Goal: Transaction & Acquisition: Purchase product/service

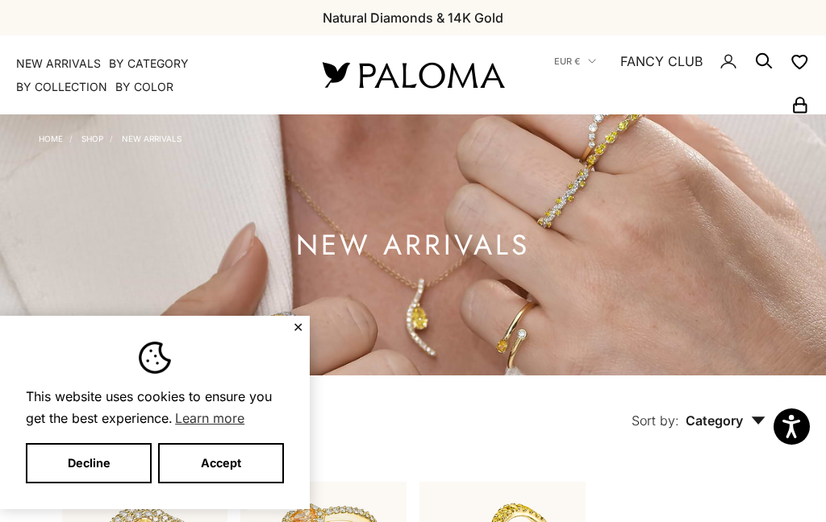
scroll to position [28, 0]
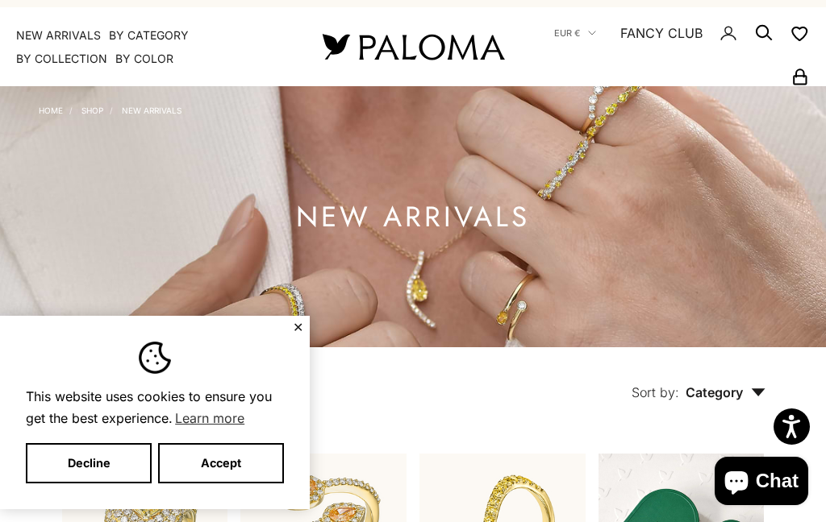
click at [225, 464] on button "Accept" at bounding box center [221, 463] width 126 height 40
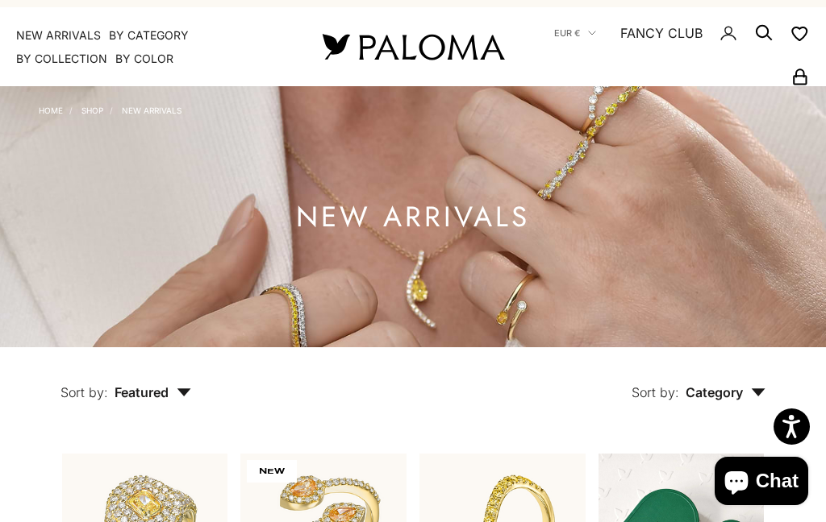
click at [224, 461] on button "Accept" at bounding box center [221, 463] width 126 height 40
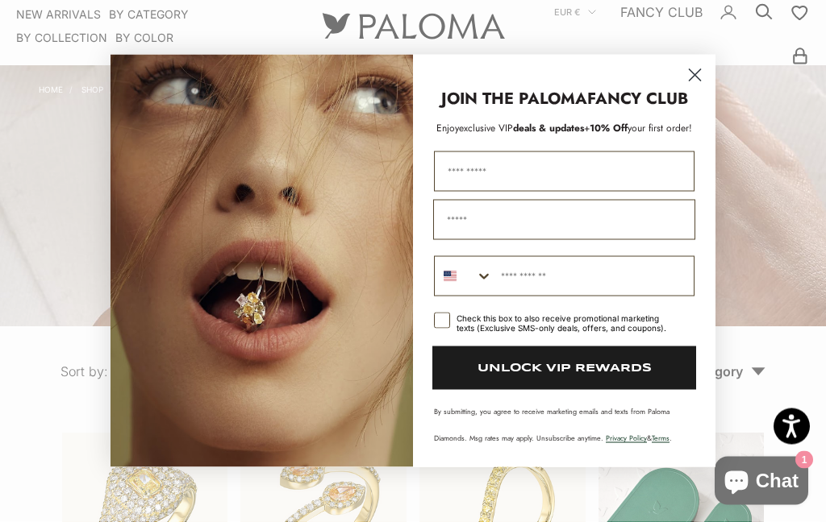
scroll to position [0, 0]
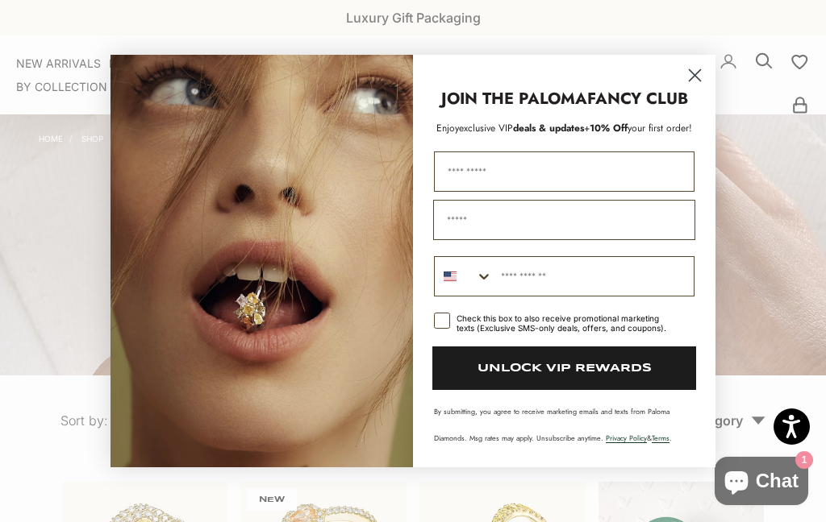
click at [701, 72] on circle "Close dialog" at bounding box center [694, 75] width 27 height 27
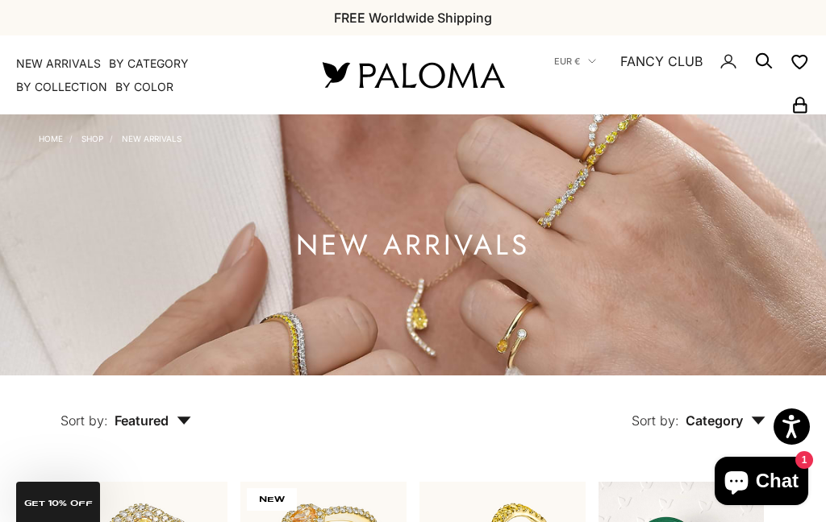
click at [150, 59] on summary "By Category" at bounding box center [149, 64] width 80 height 16
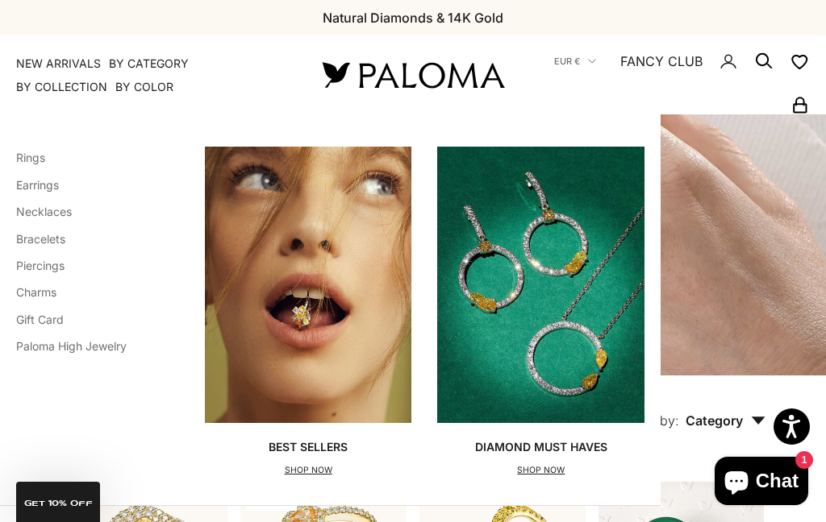
click at [28, 154] on link "Rings" at bounding box center [30, 158] width 29 height 14
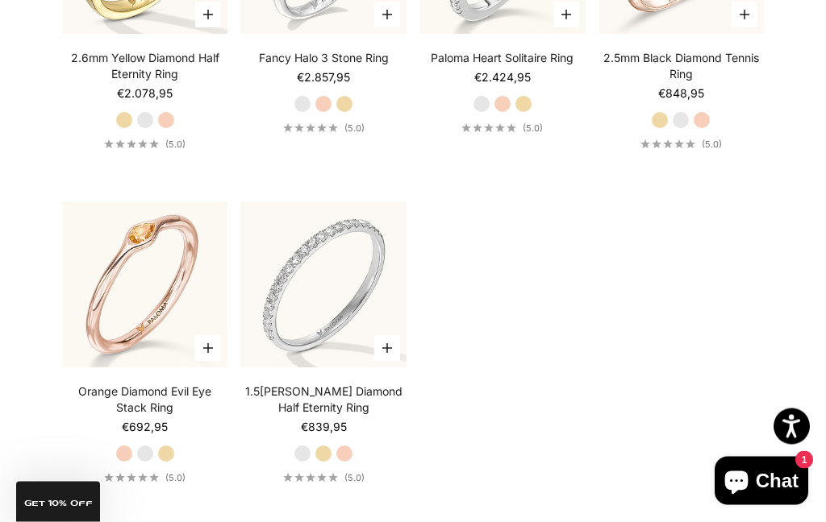
scroll to position [3974, 0]
